Goal: Task Accomplishment & Management: Manage account settings

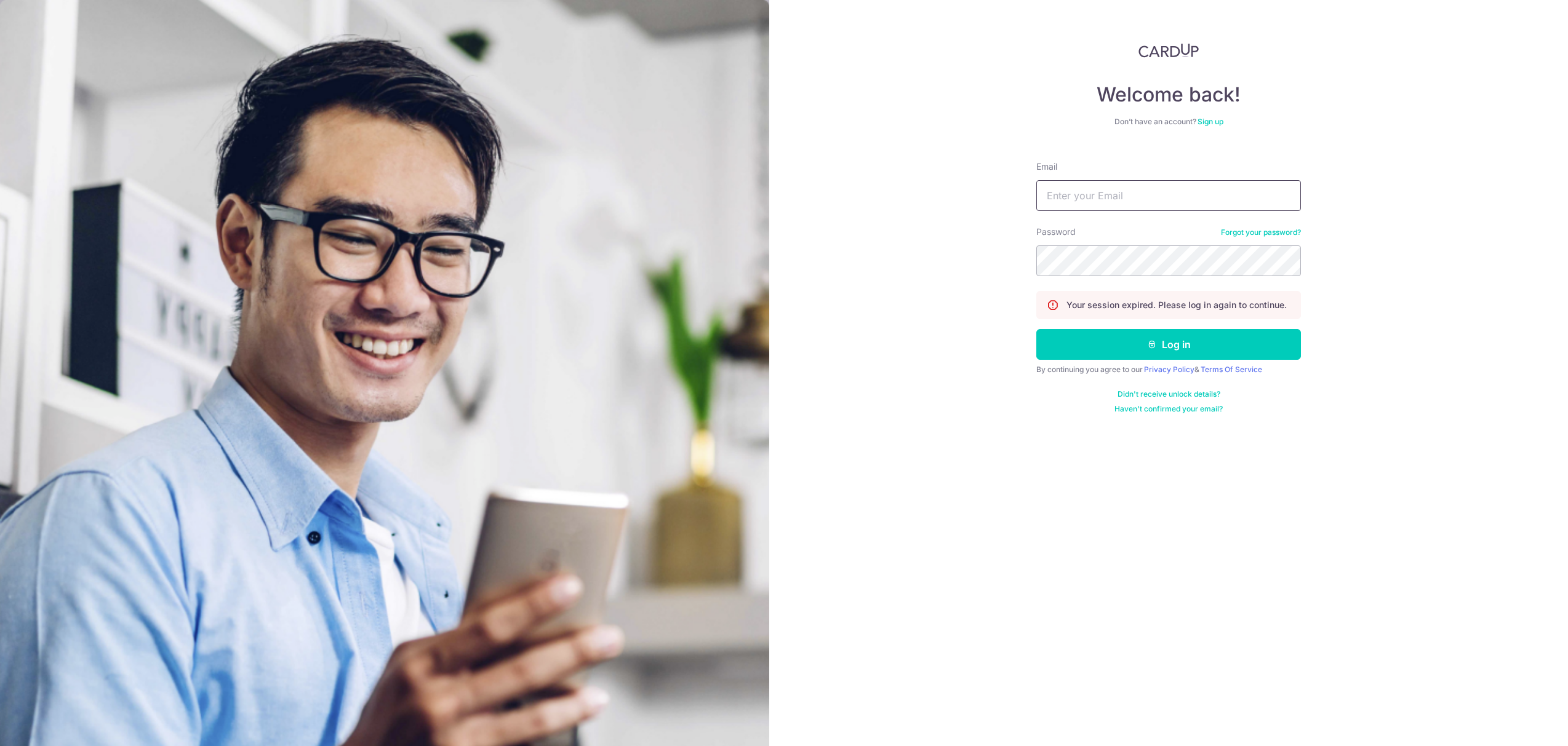
drag, startPoint x: 0, startPoint y: 0, endPoint x: 1102, endPoint y: 199, distance: 1119.8
click at [1102, 199] on input "Email" at bounding box center [1169, 195] width 265 height 31
type input "[EMAIL_ADDRESS][DOMAIN_NAME]"
click at [1158, 335] on button "Log in" at bounding box center [1169, 344] width 265 height 31
